Goal: Task Accomplishment & Management: Use online tool/utility

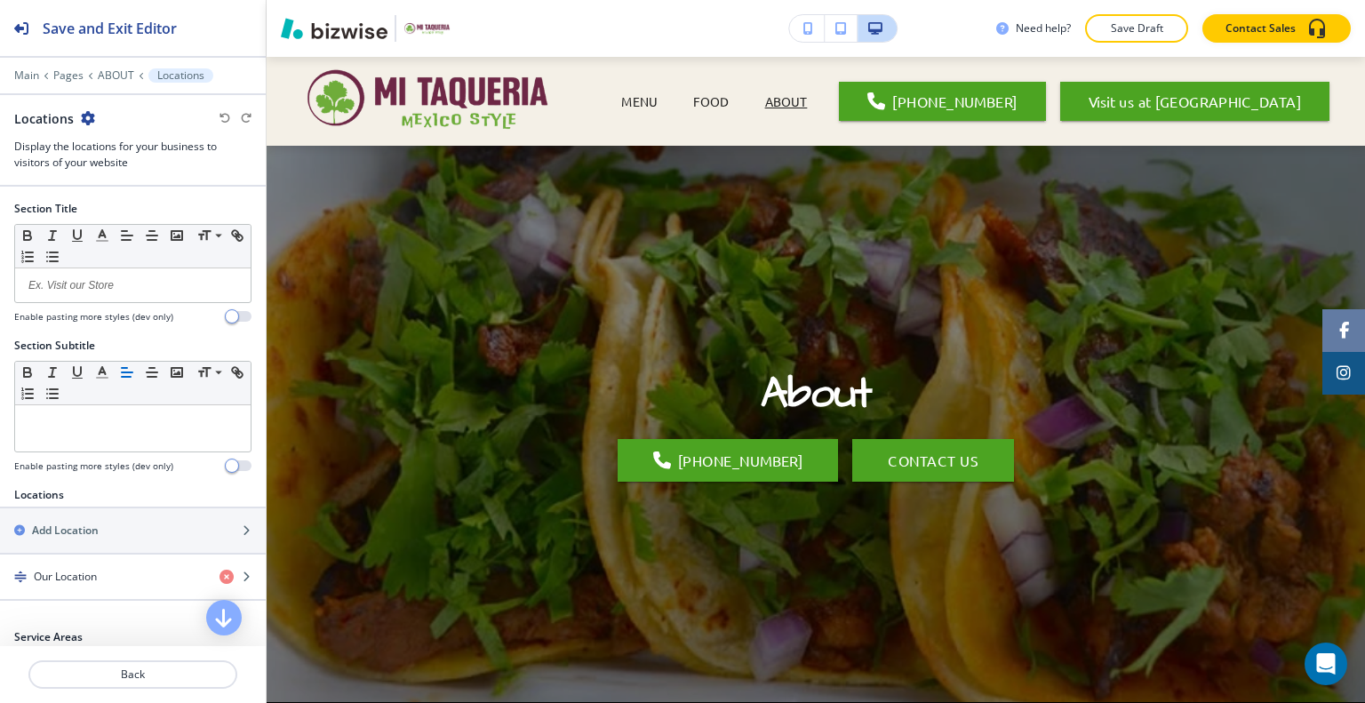
scroll to position [2009, 0]
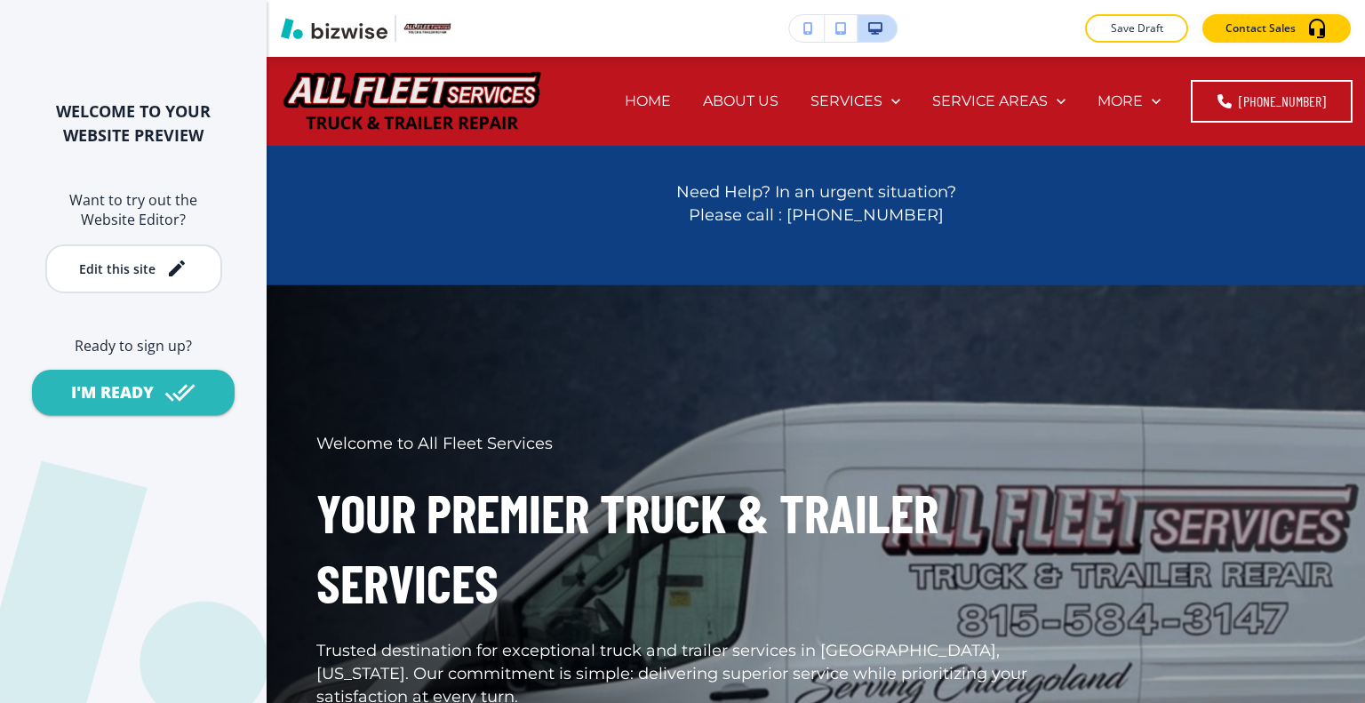
click at [132, 234] on div "Want to try out the Website Editor? Edit this site" at bounding box center [133, 241] width 267 height 103
click at [135, 268] on div "Edit this site" at bounding box center [117, 268] width 76 height 13
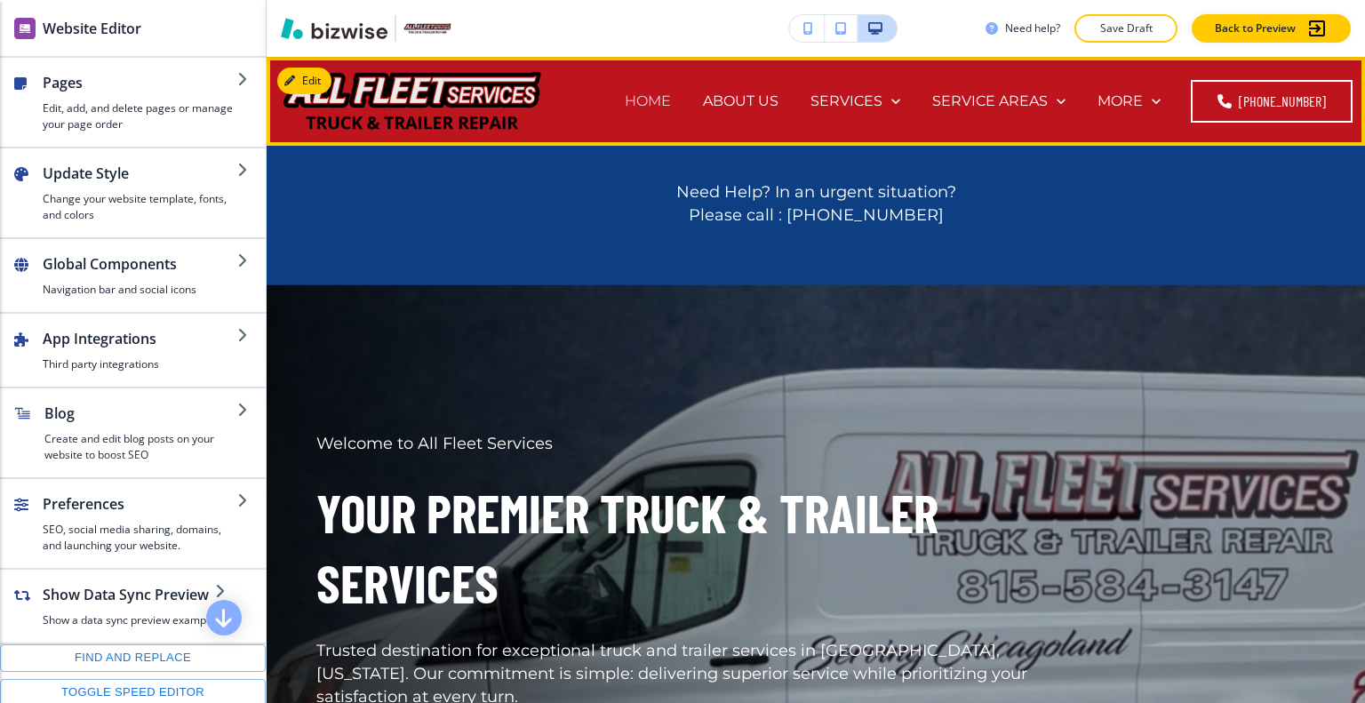
click at [665, 94] on p "HOME" at bounding box center [648, 101] width 46 height 20
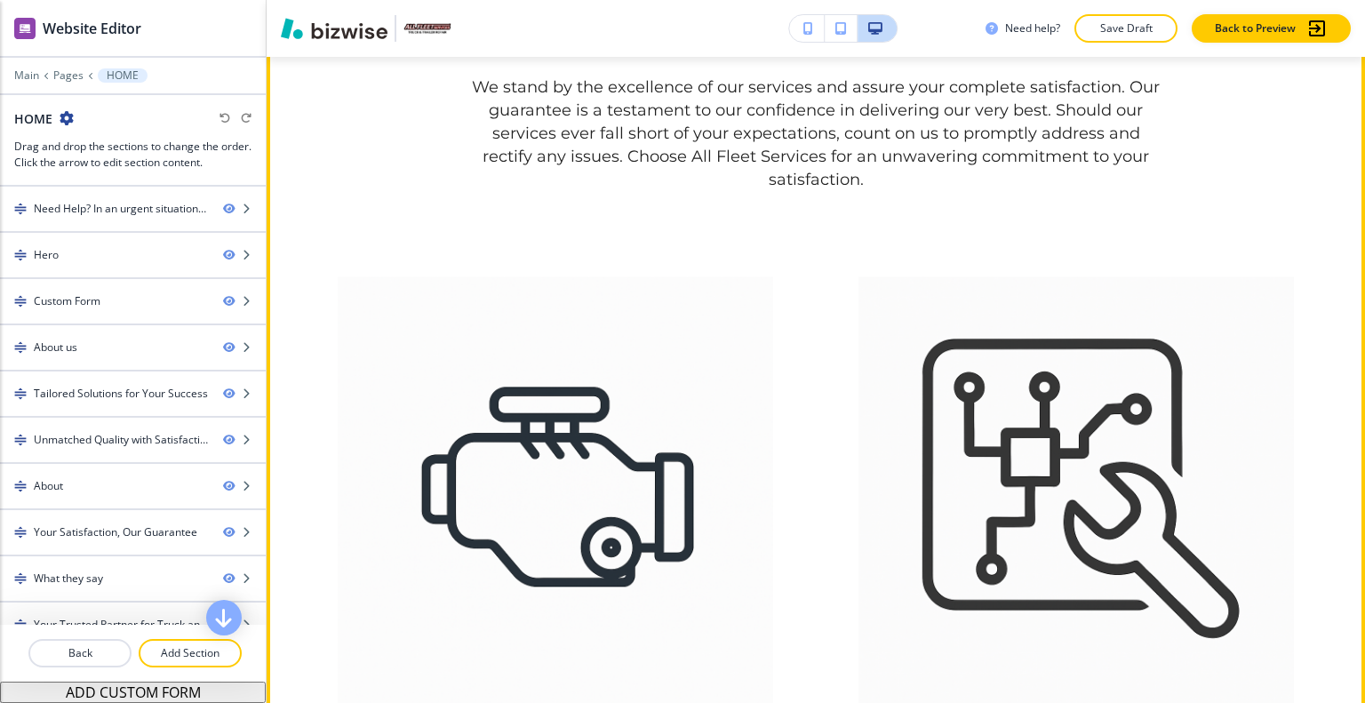
scroll to position [3733, 0]
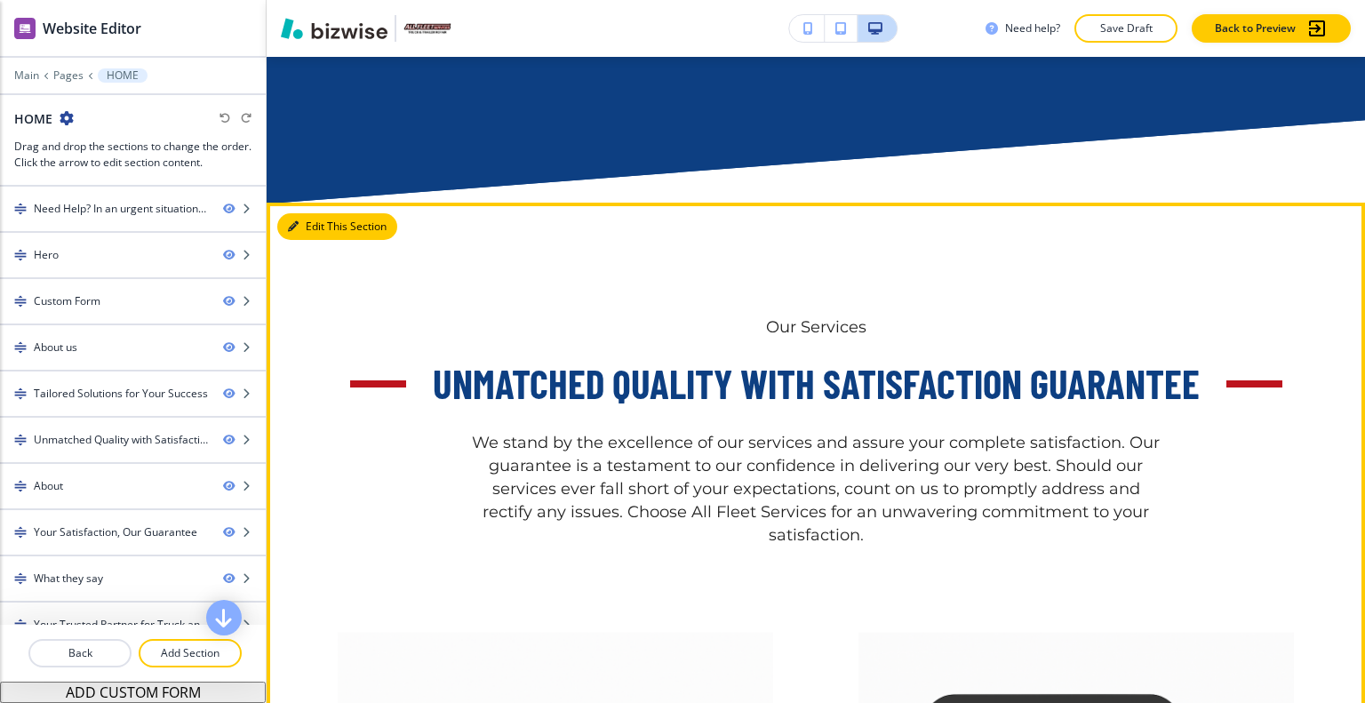
click at [320, 237] on button "Edit This Section" at bounding box center [337, 226] width 120 height 27
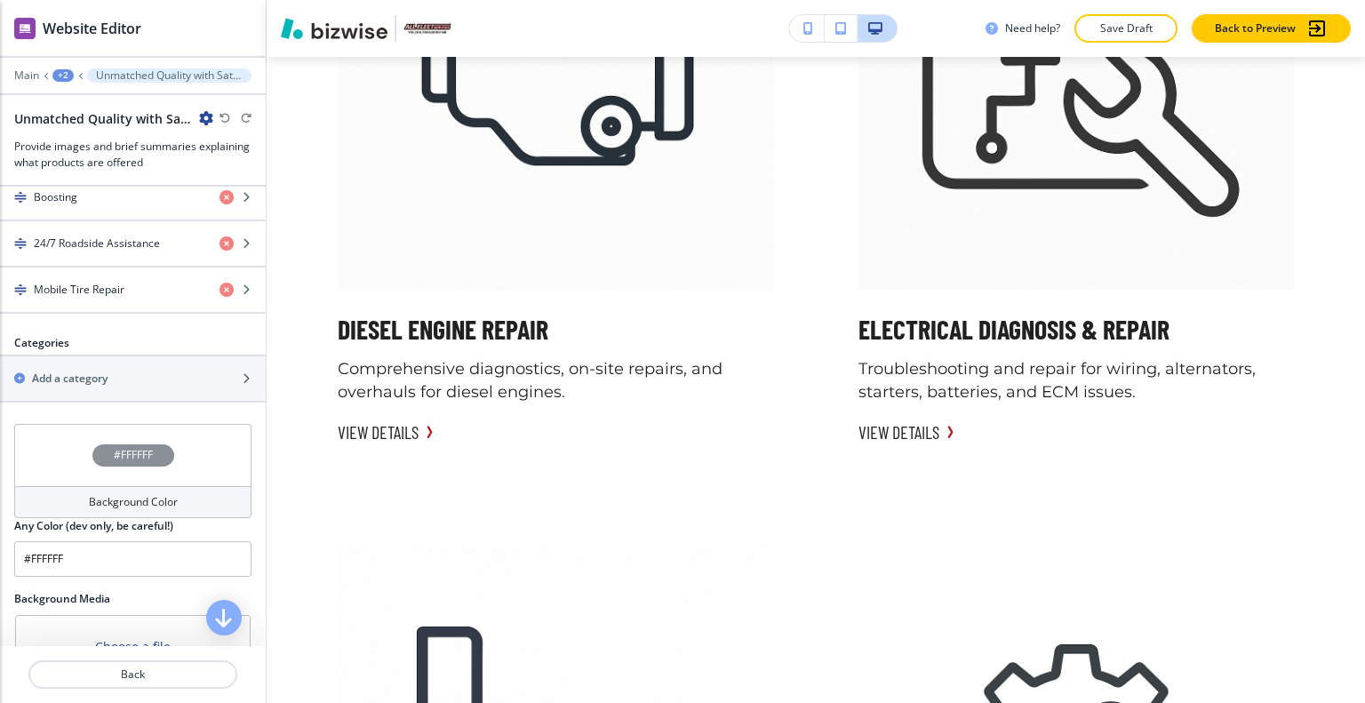
scroll to position [0, 0]
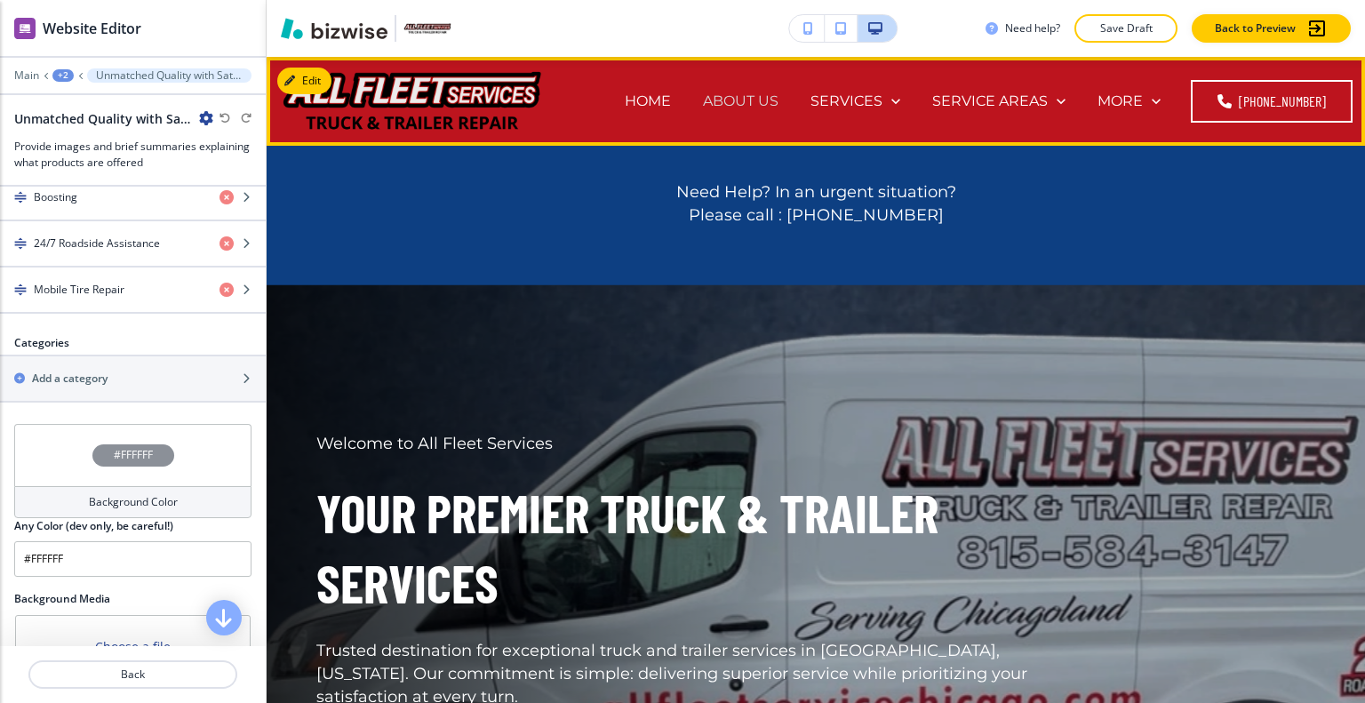
click at [770, 92] on p "ABOUT US" at bounding box center [741, 101] width 76 height 20
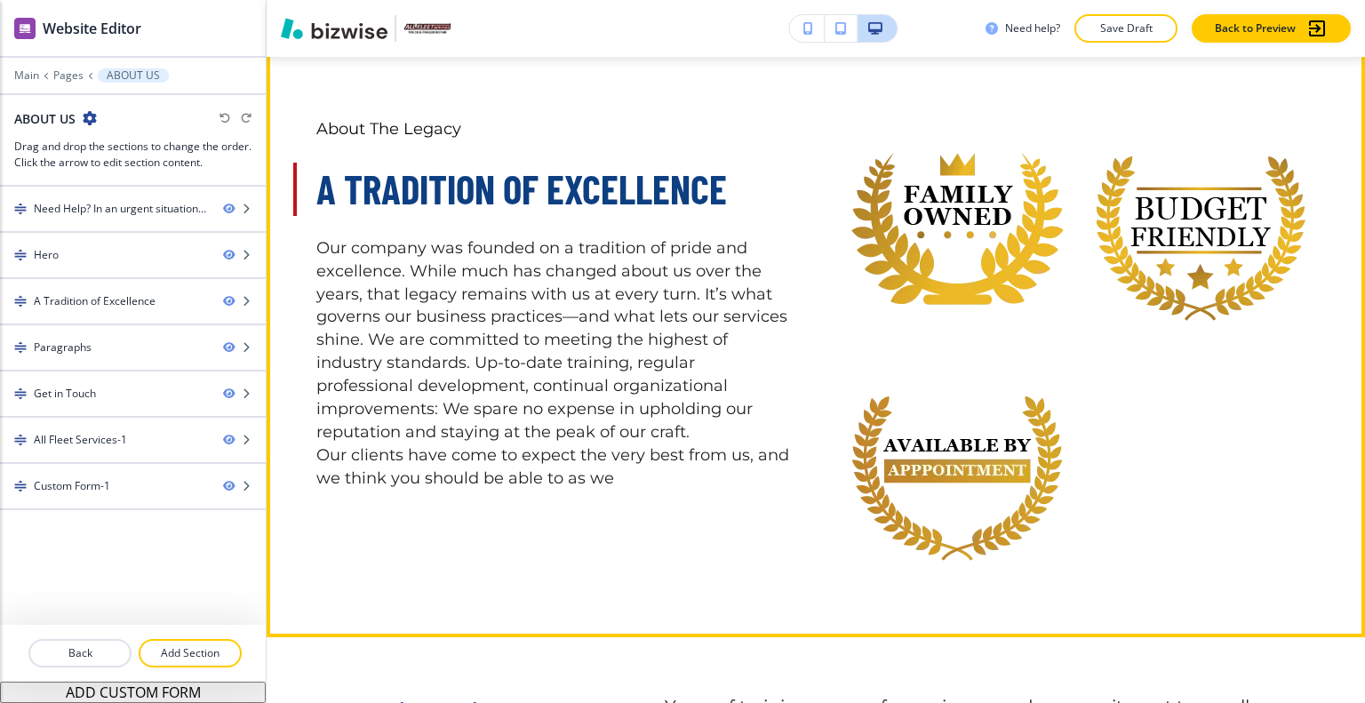
scroll to position [889, 0]
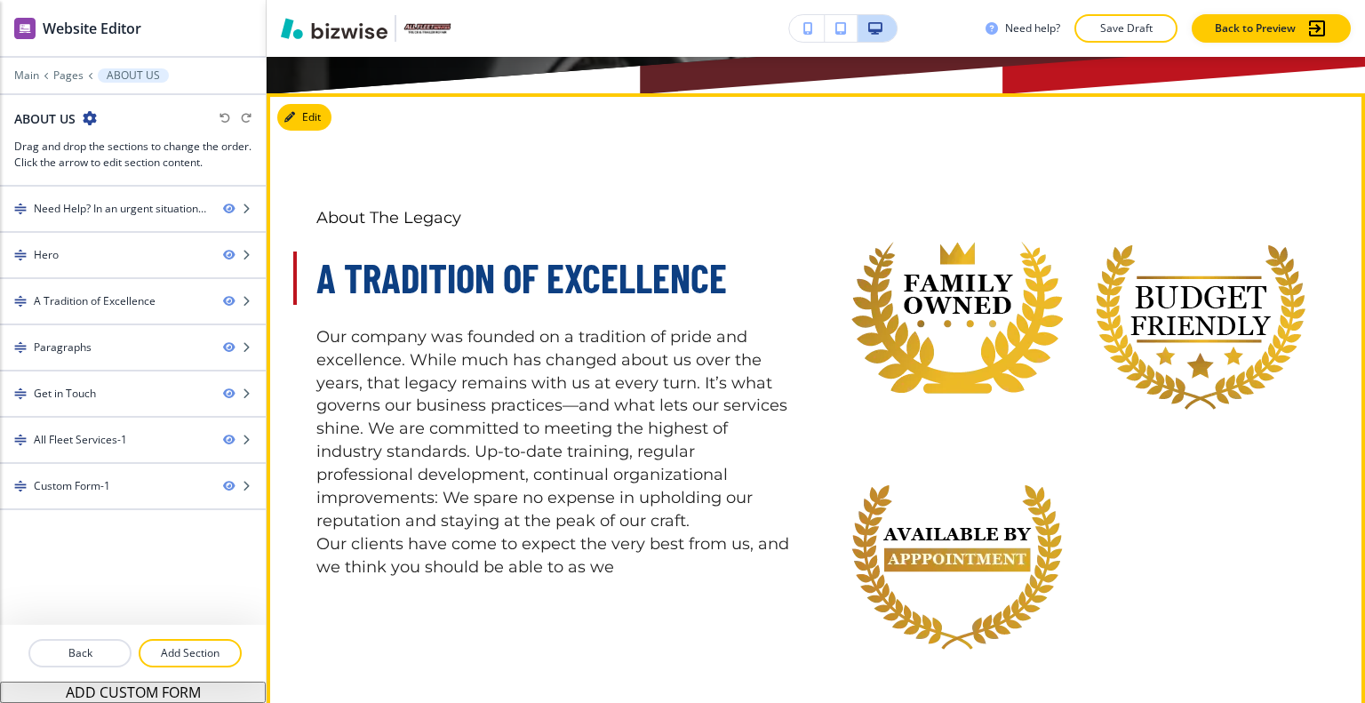
click at [331, 124] on div "About The Legacy A Tradition of Excellence Our company was founded on a traditi…" at bounding box center [816, 409] width 1099 height 633
click at [327, 121] on button "Edit This Section" at bounding box center [337, 117] width 120 height 27
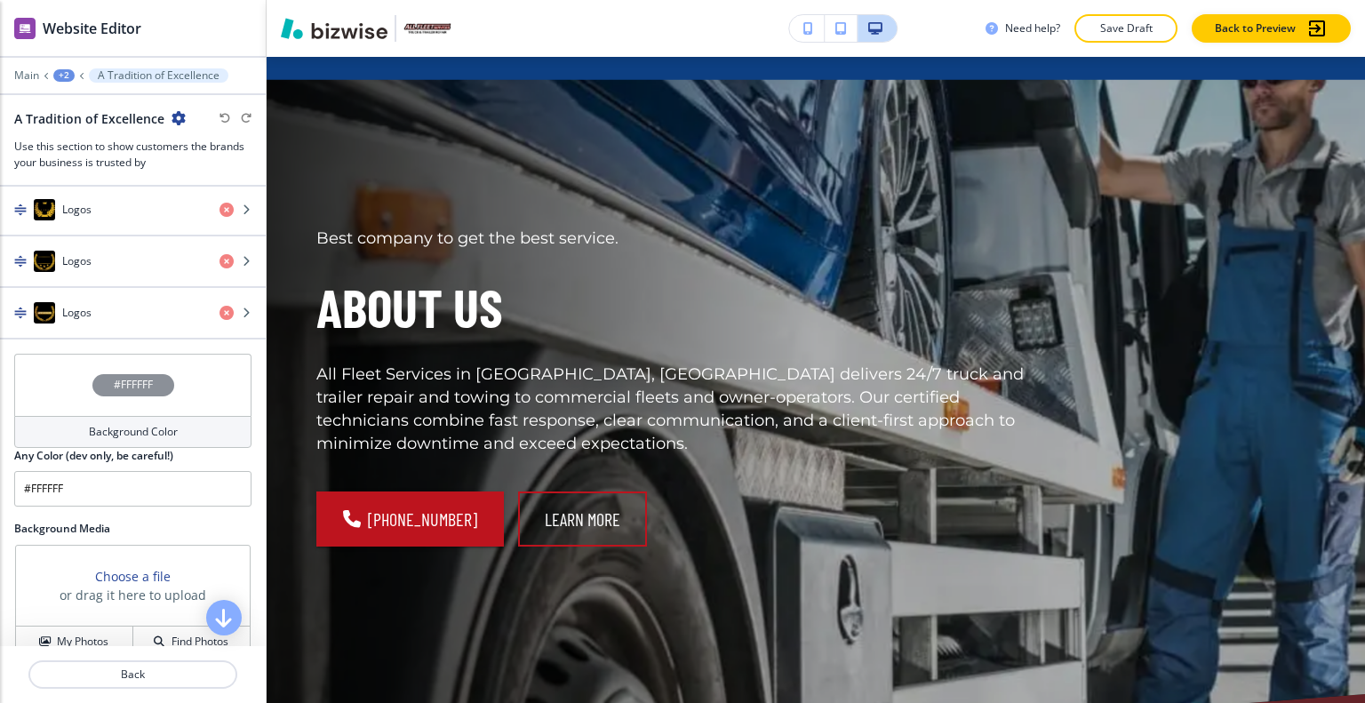
scroll to position [0, 0]
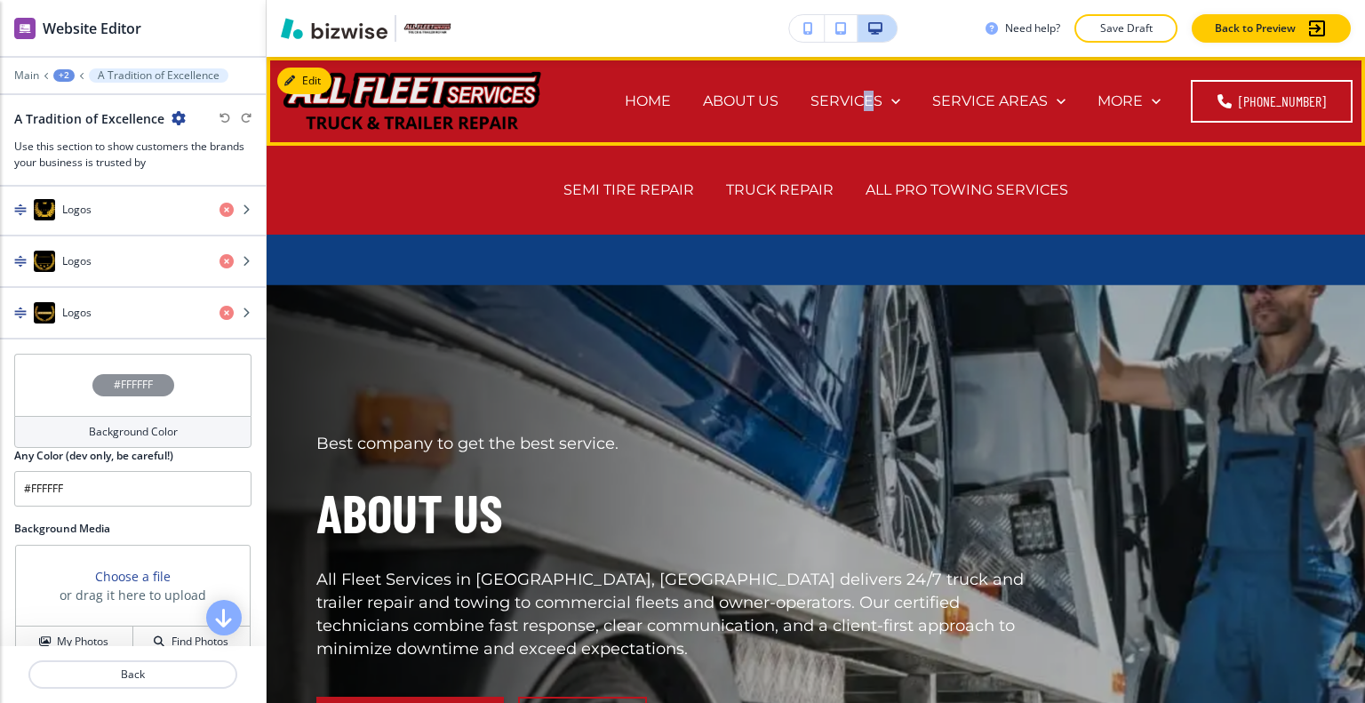
drag, startPoint x: 878, startPoint y: 100, endPoint x: 754, endPoint y: 141, distance: 131.0
click at [880, 100] on p "SERVICES" at bounding box center [847, 101] width 72 height 20
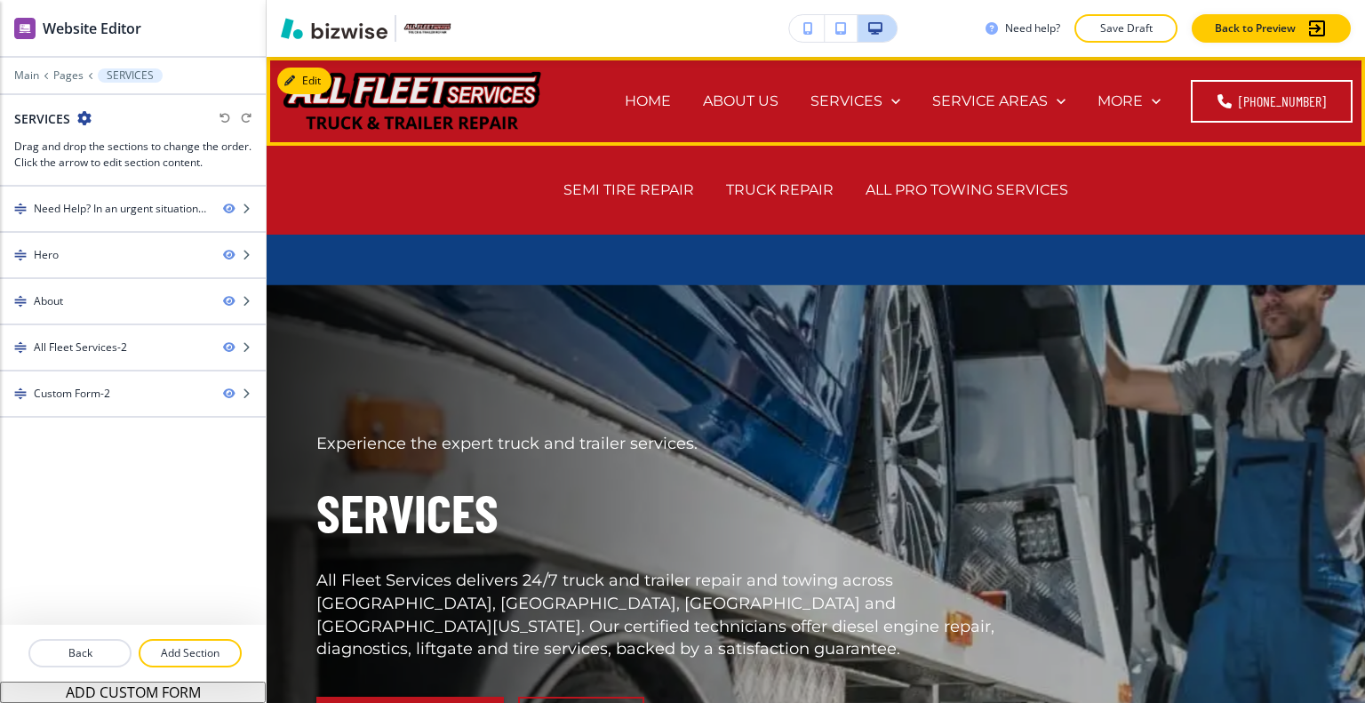
drag, startPoint x: 658, startPoint y: 188, endPoint x: 755, endPoint y: 206, distance: 98.7
click at [658, 188] on p "SEMI TIRE REPAIR" at bounding box center [629, 190] width 131 height 20
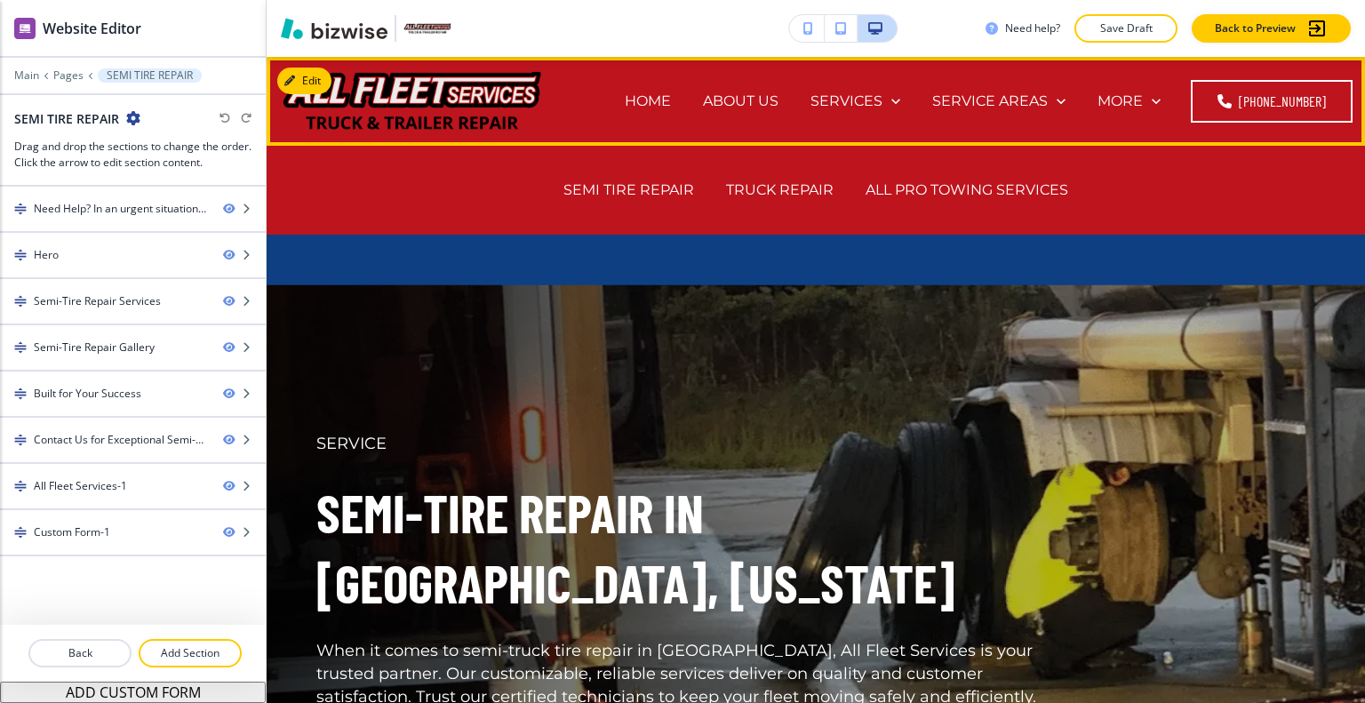
click at [807, 174] on div "TRUCK REPAIR" at bounding box center [780, 190] width 140 height 71
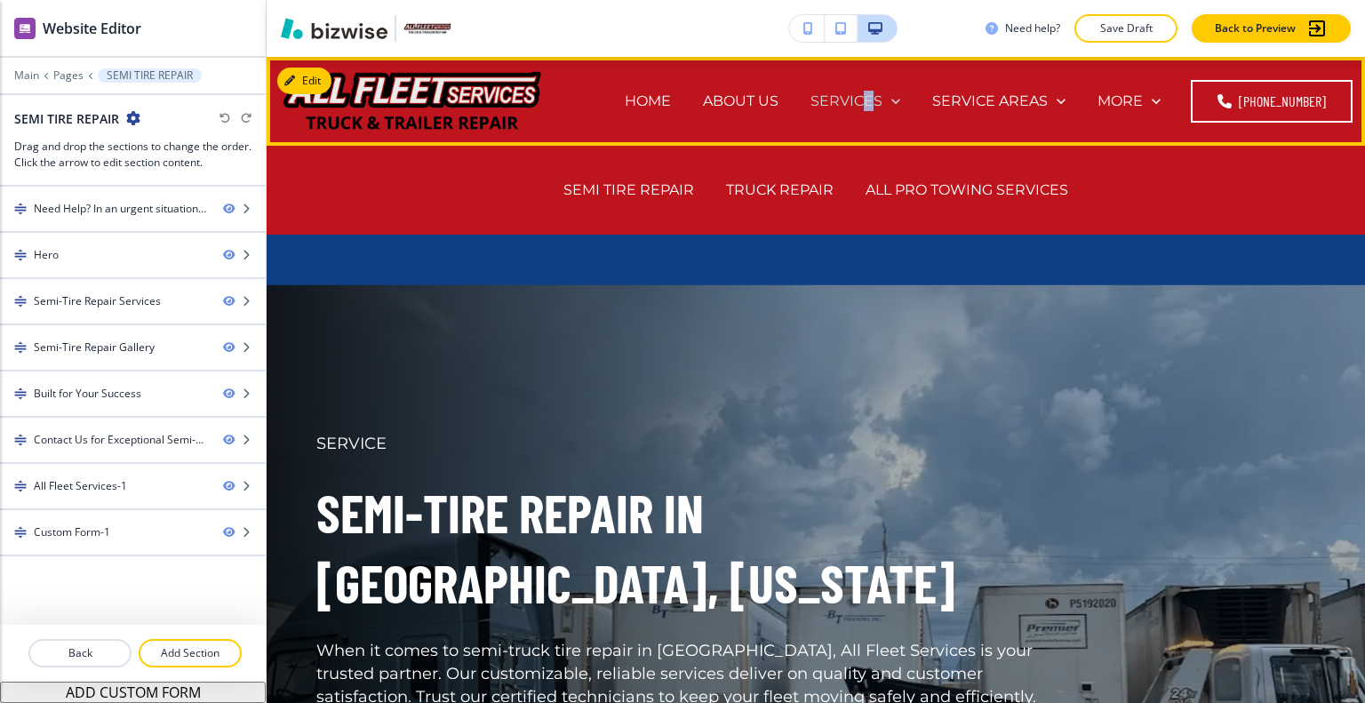
drag, startPoint x: 871, startPoint y: 108, endPoint x: 882, endPoint y: 92, distance: 19.2
click at [882, 92] on p "SERVICES" at bounding box center [847, 101] width 72 height 20
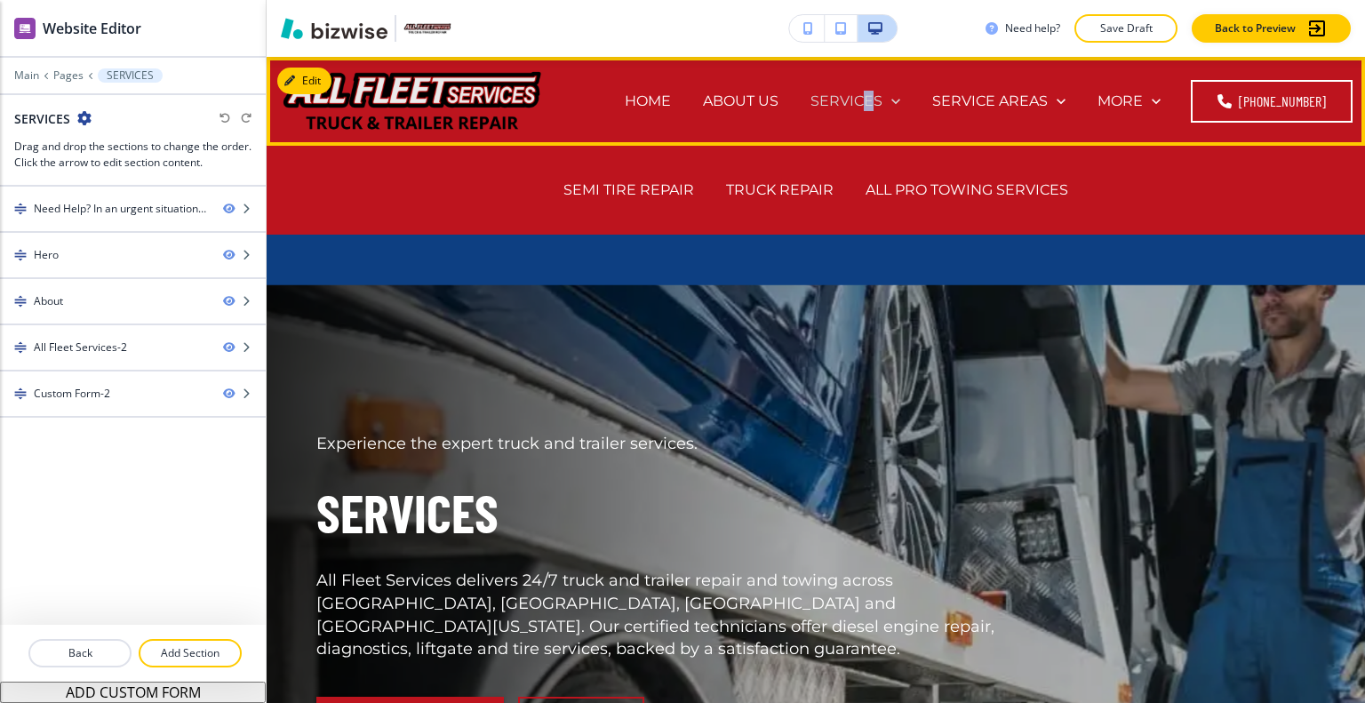
click at [882, 93] on p "SERVICES" at bounding box center [847, 101] width 72 height 20
click at [789, 177] on div "TRUCK REPAIR" at bounding box center [780, 190] width 140 height 71
drag, startPoint x: 788, startPoint y: 187, endPoint x: 929, endPoint y: 234, distance: 149.0
click at [788, 188] on p "TRUCK REPAIR" at bounding box center [780, 190] width 108 height 20
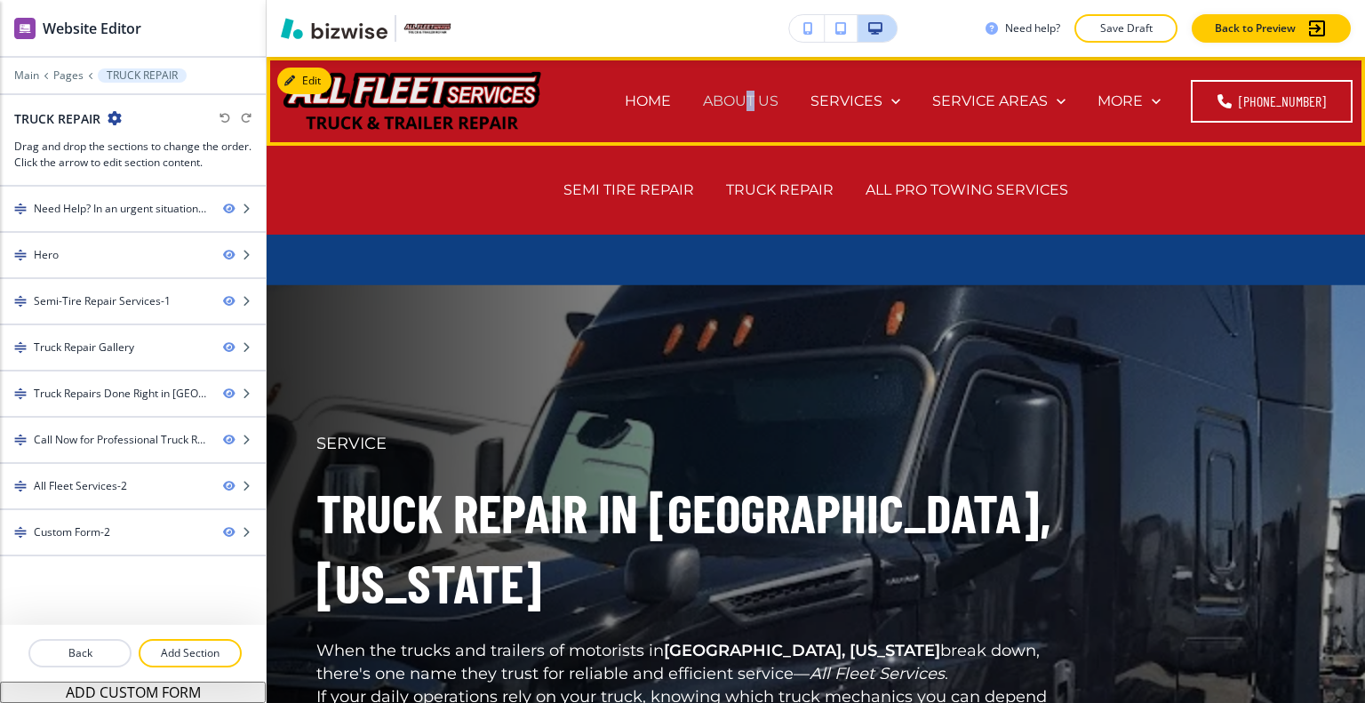
click at [761, 96] on p "ABOUT US" at bounding box center [741, 101] width 76 height 20
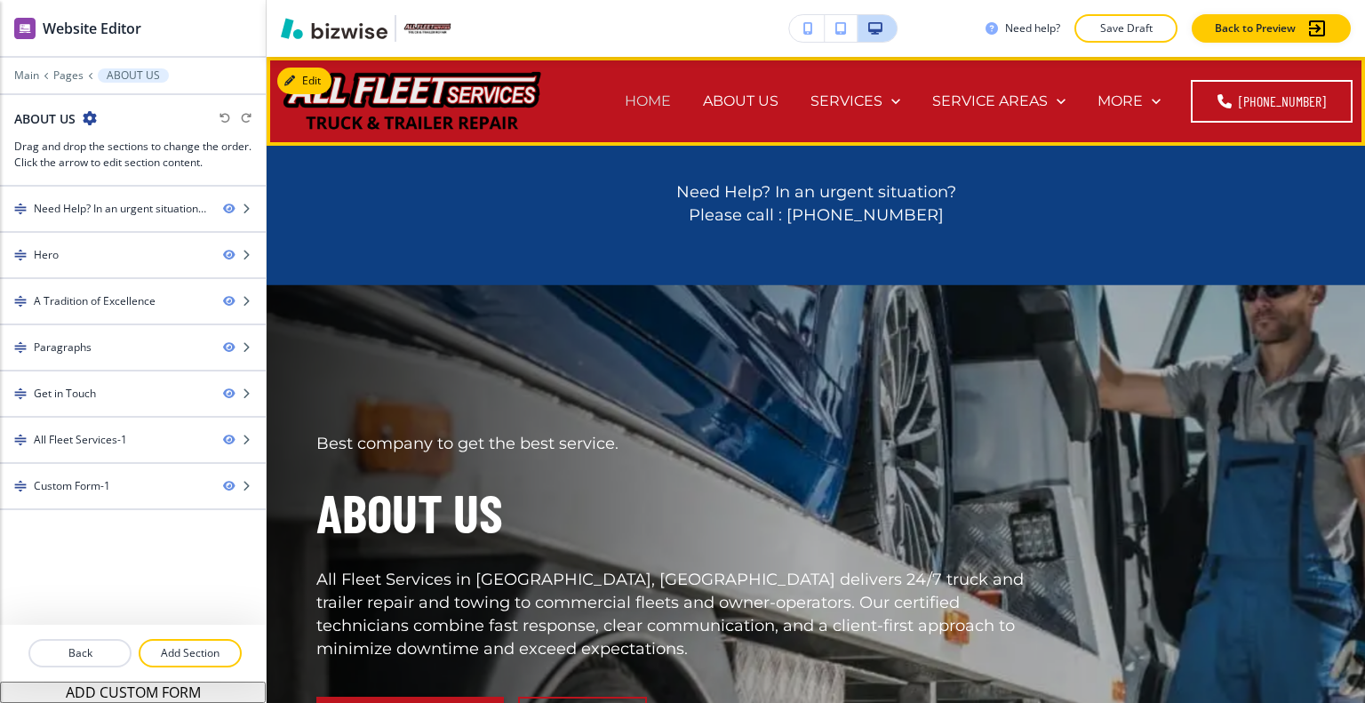
click at [671, 102] on p "HOME" at bounding box center [648, 101] width 46 height 20
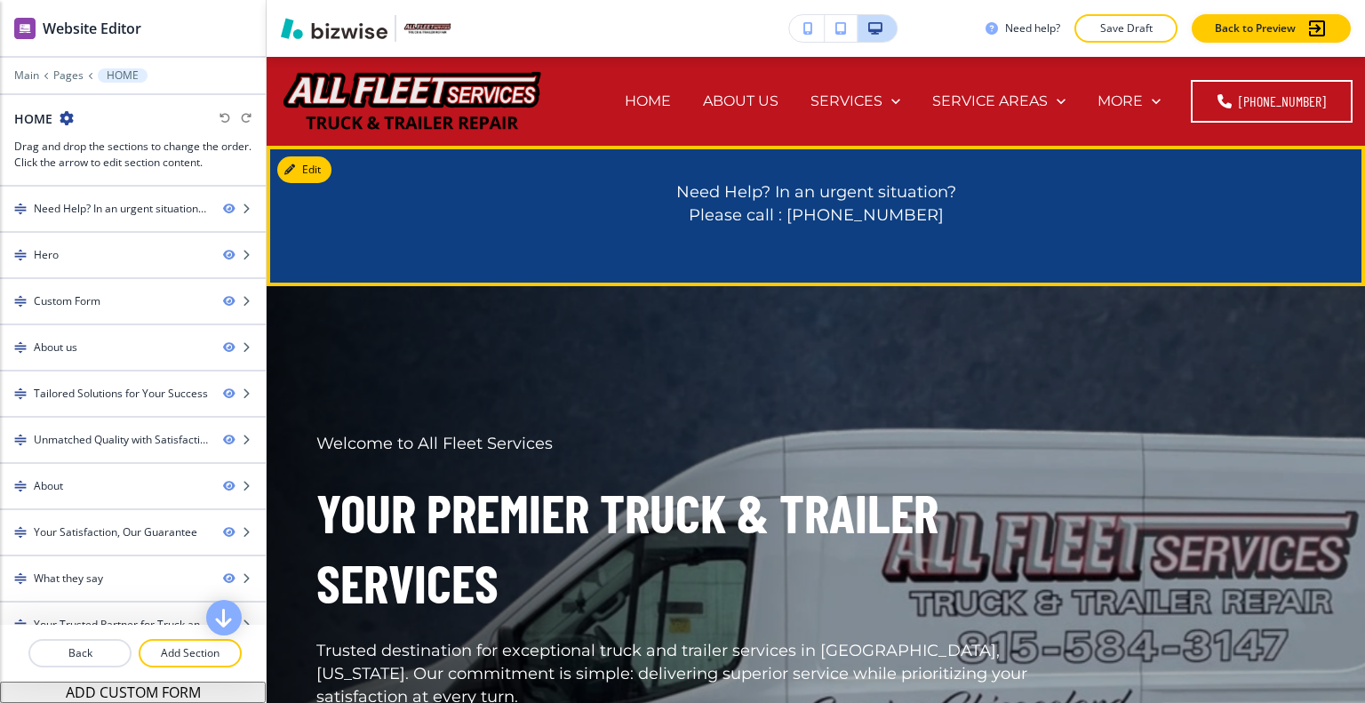
scroll to position [356, 0]
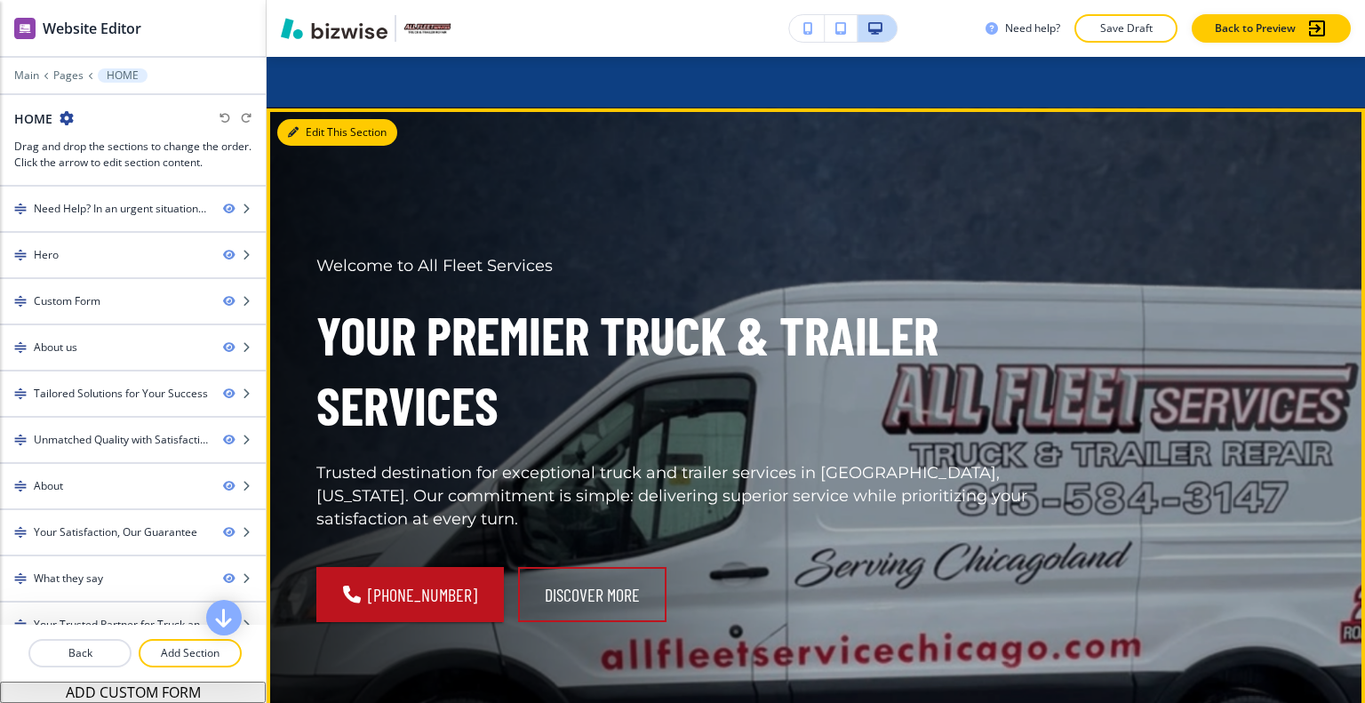
click at [328, 138] on button "Edit This Section" at bounding box center [337, 132] width 120 height 27
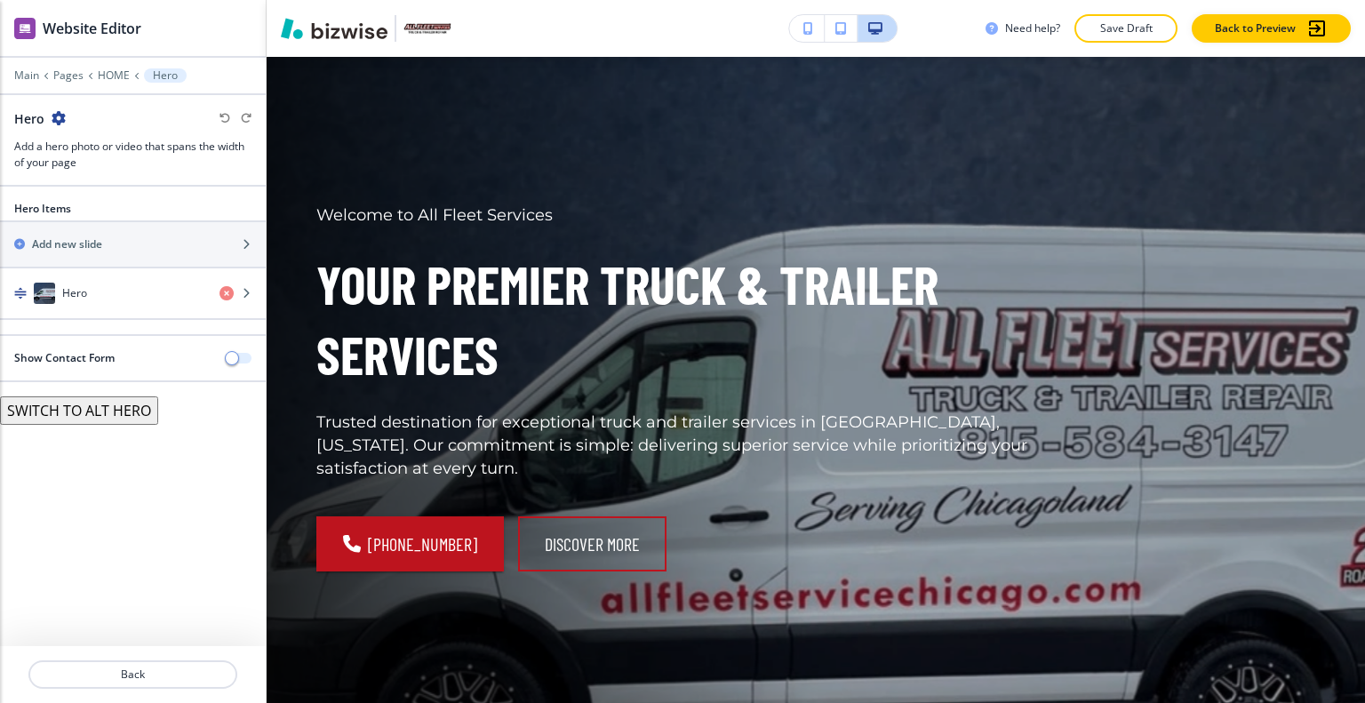
click at [232, 354] on span "button" at bounding box center [232, 358] width 14 height 14
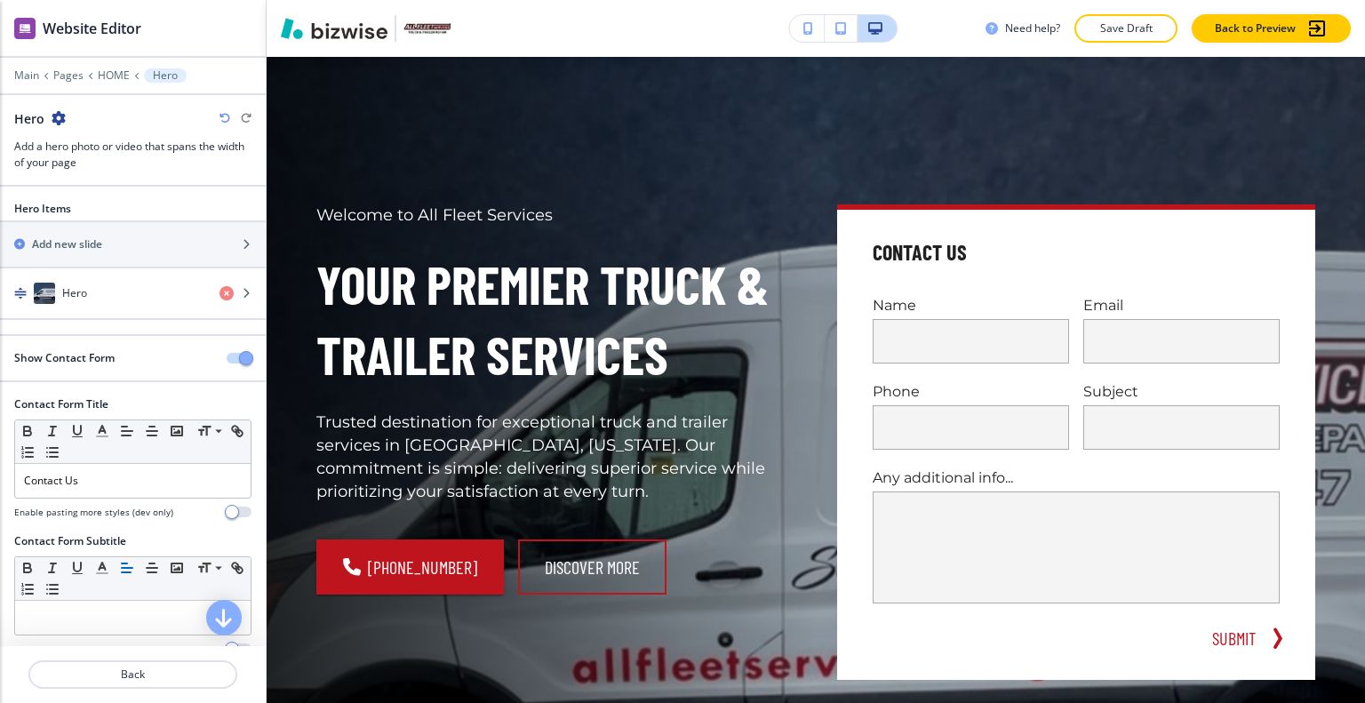
click at [239, 354] on span "button" at bounding box center [246, 358] width 14 height 14
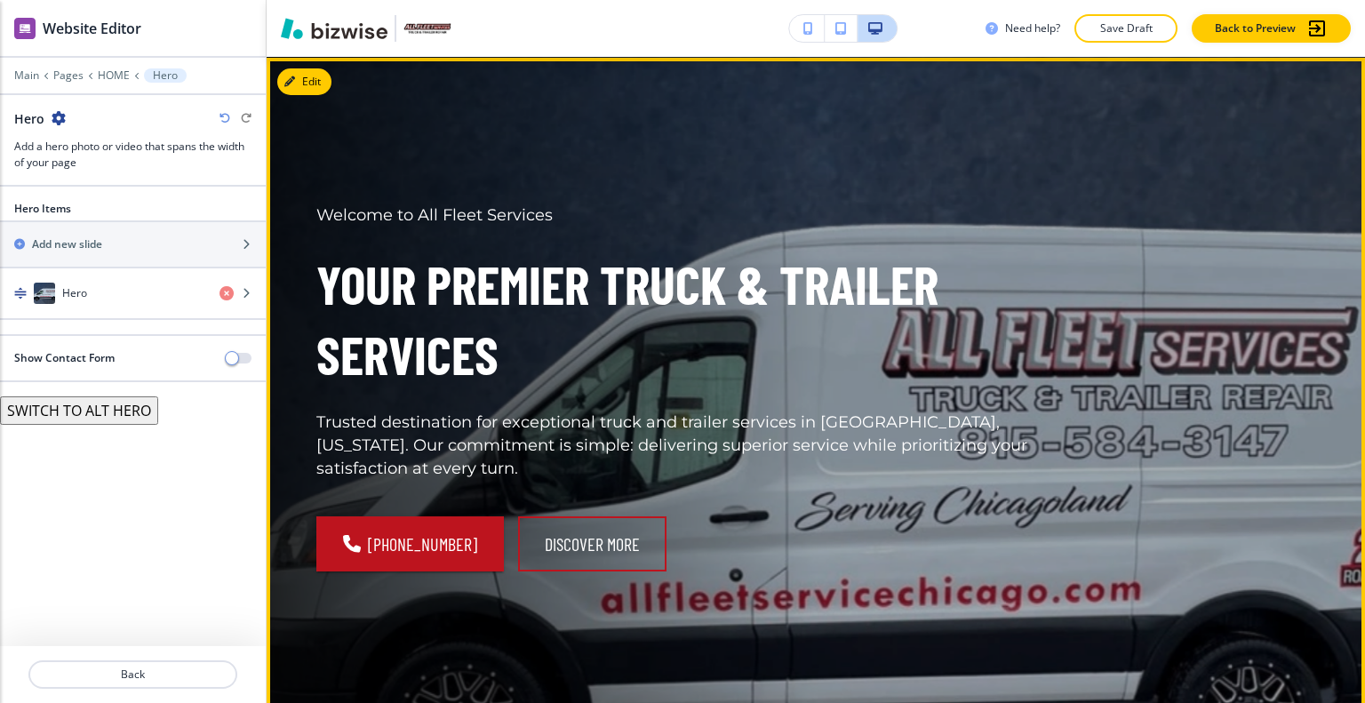
scroll to position [0, 0]
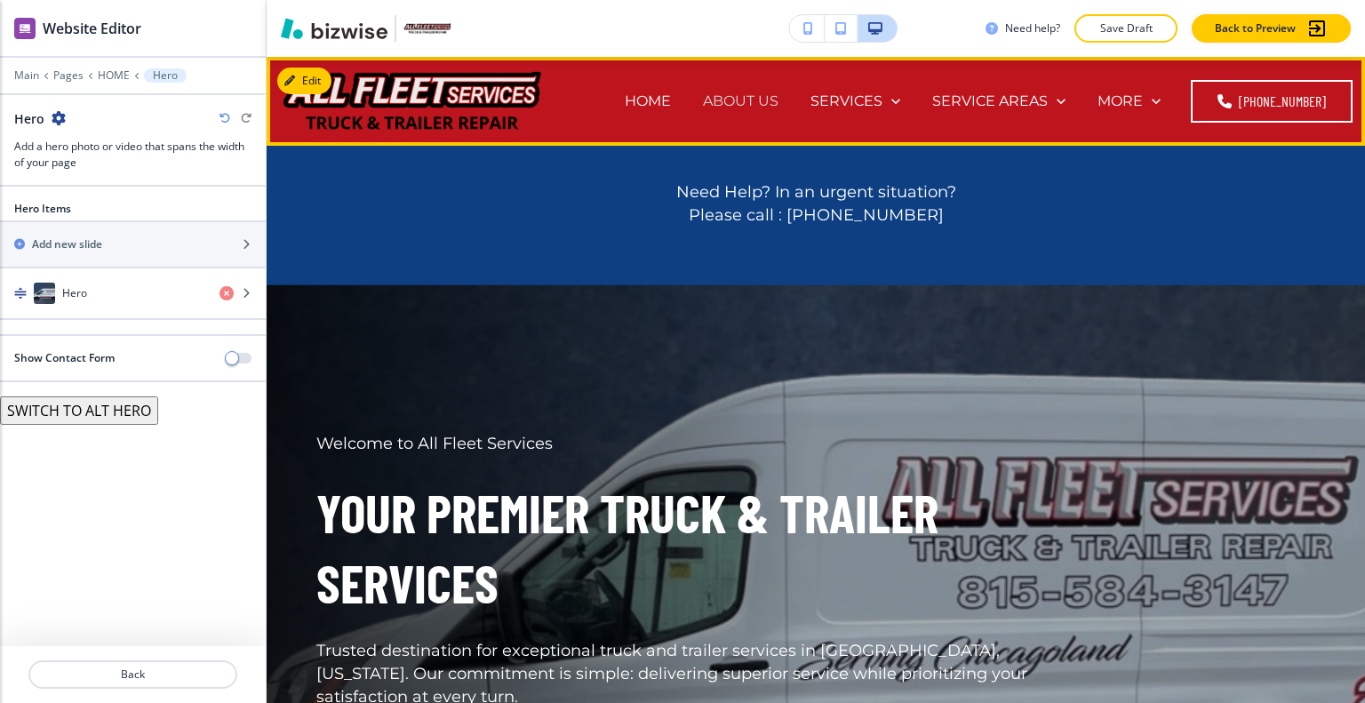
click at [734, 107] on p "ABOUT US" at bounding box center [741, 101] width 76 height 20
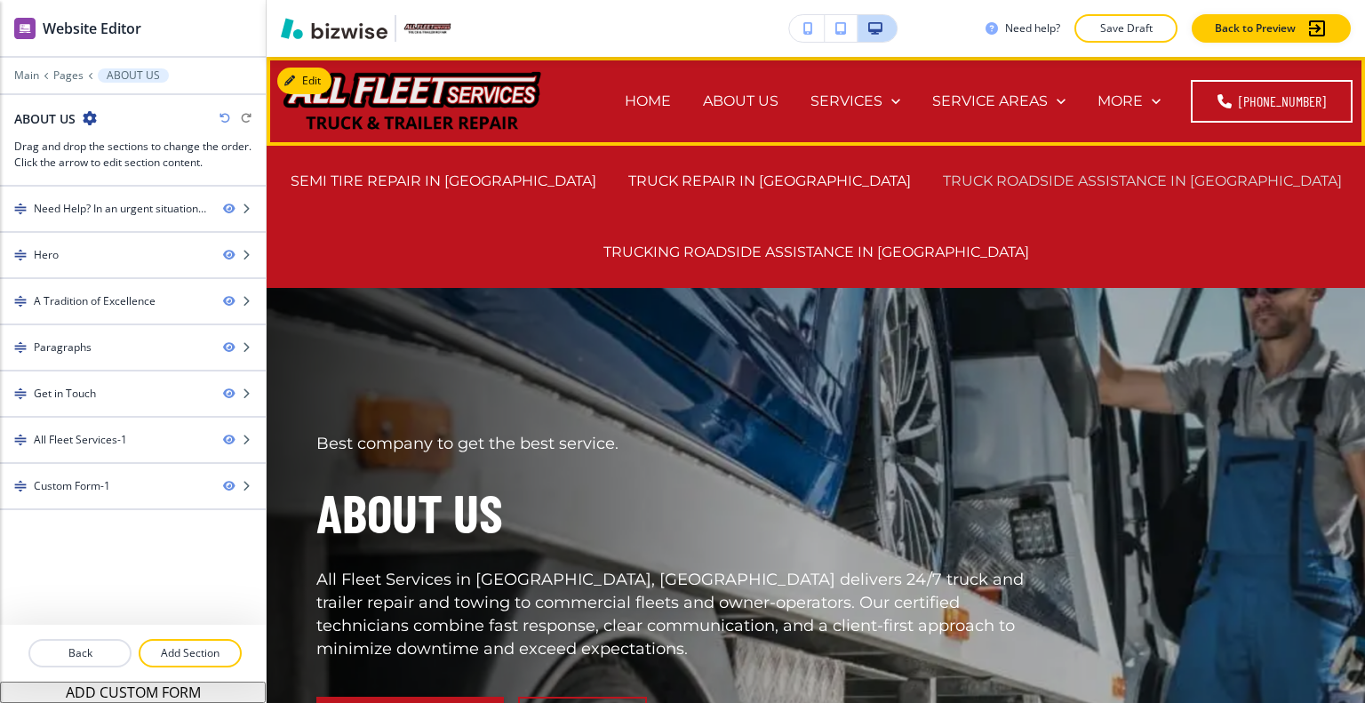
click at [974, 174] on p "TRUCK ROADSIDE ASSISTANCE IN [GEOGRAPHIC_DATA]" at bounding box center [1142, 181] width 399 height 20
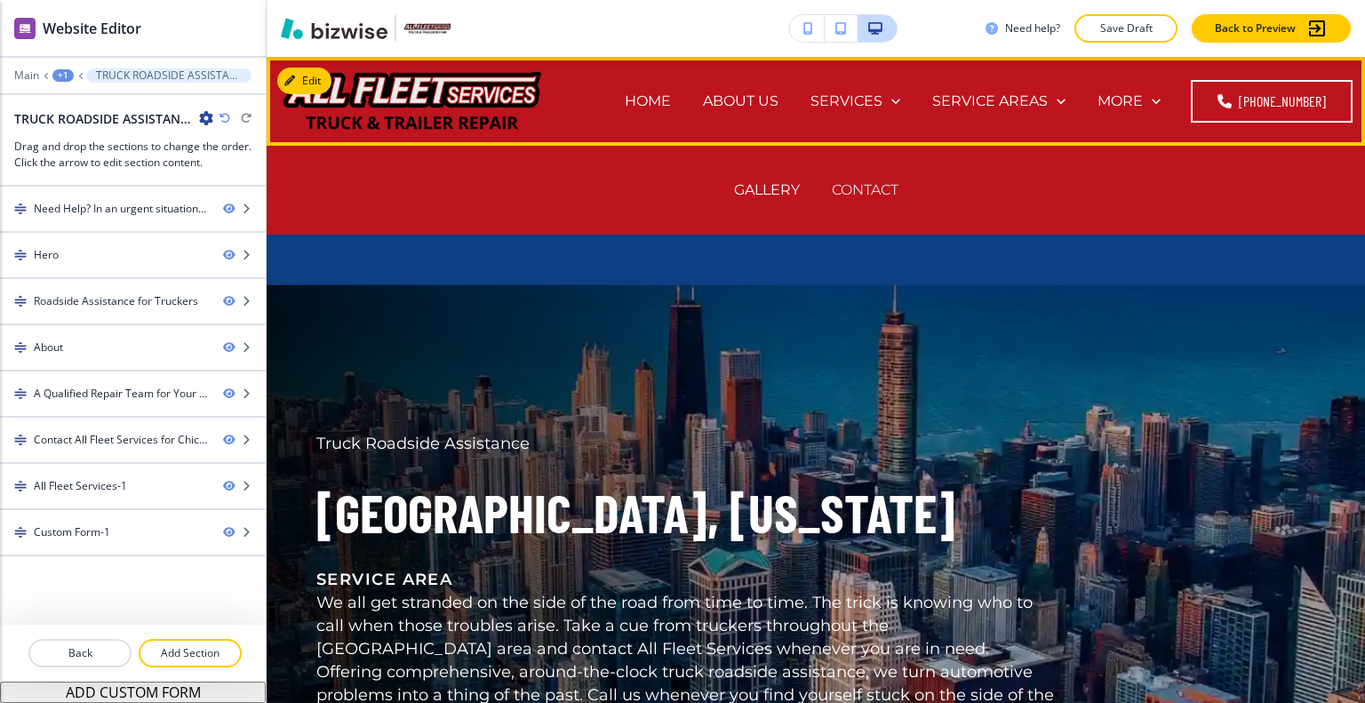
click at [877, 191] on p "CONTACT" at bounding box center [865, 190] width 67 height 20
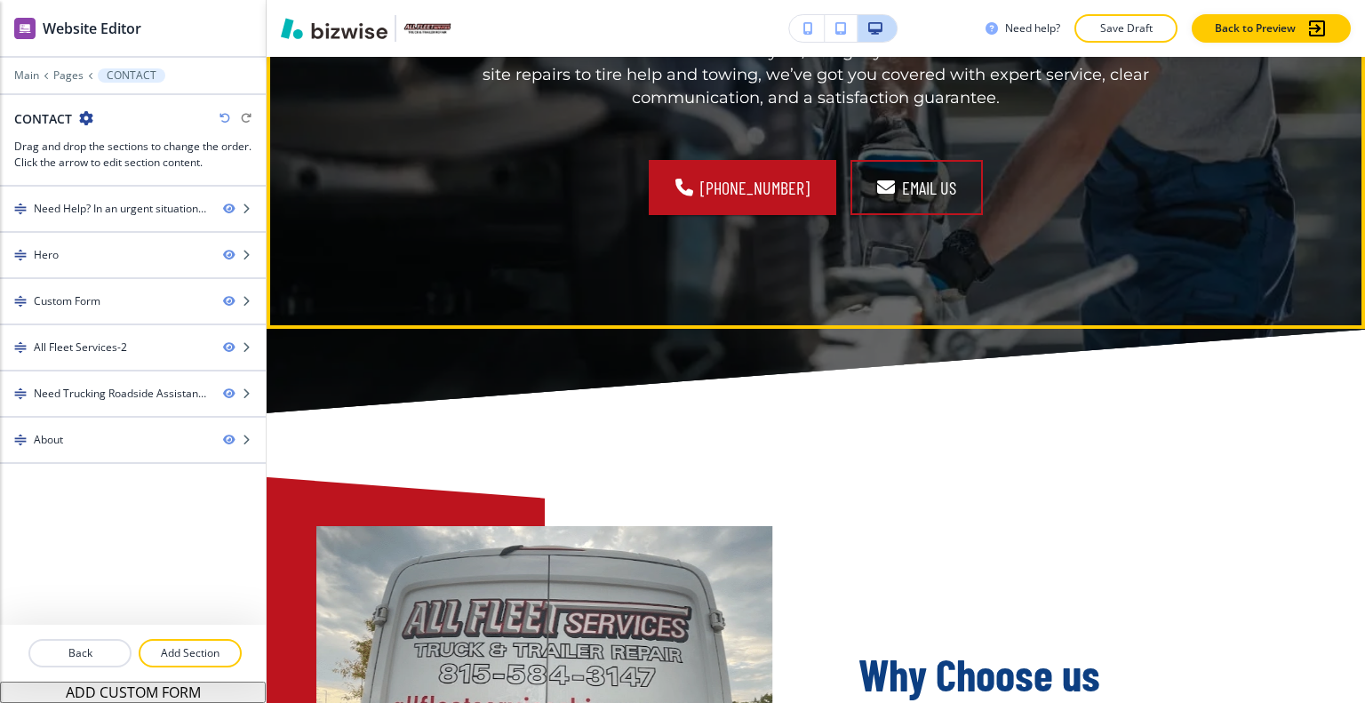
scroll to position [3022, 0]
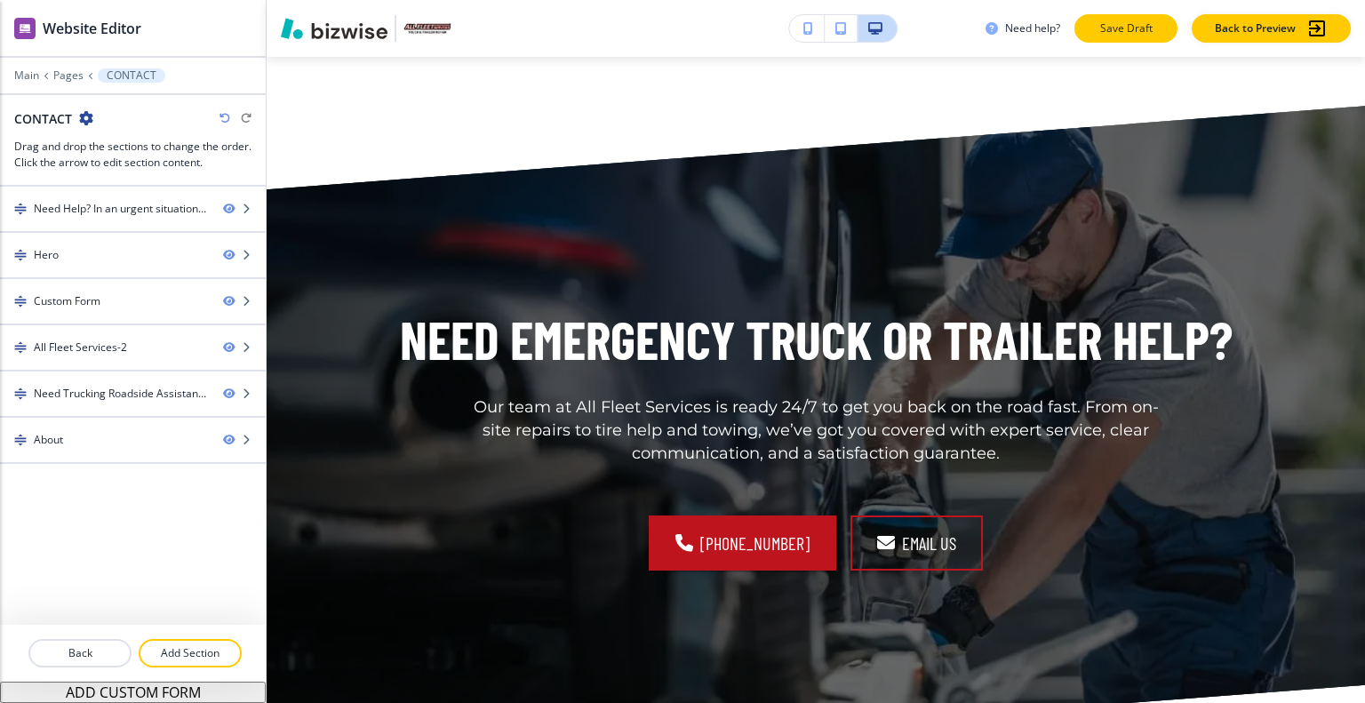
click at [1108, 38] on button "Save Draft" at bounding box center [1126, 28] width 103 height 28
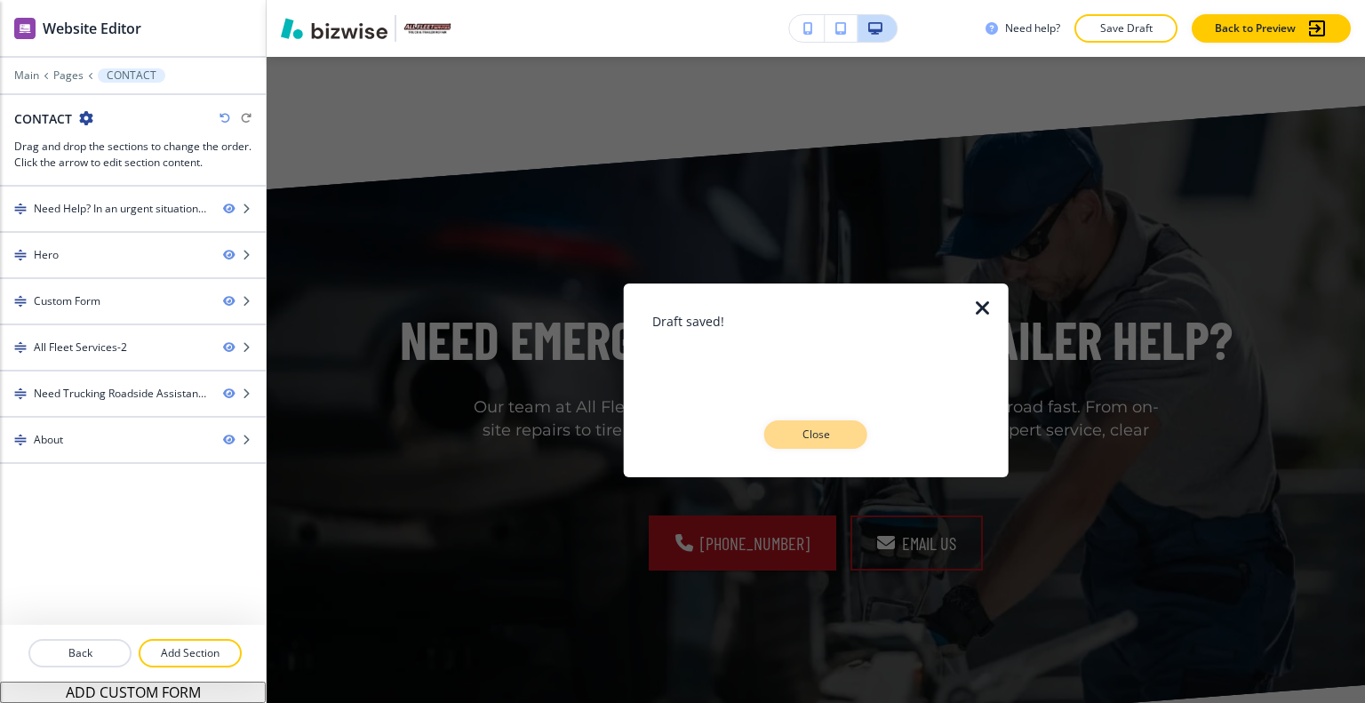
click at [827, 444] on button "Close" at bounding box center [815, 434] width 103 height 28
